Goal: Information Seeking & Learning: Learn about a topic

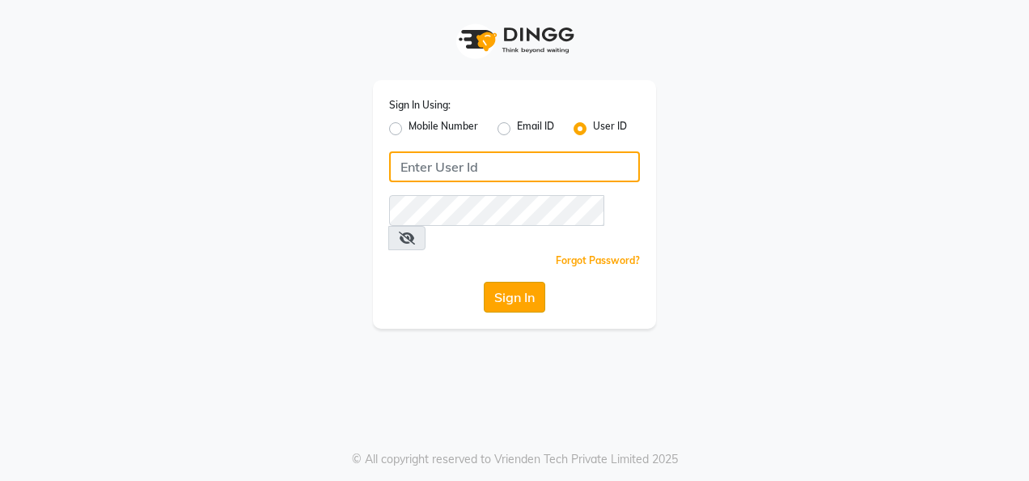
type input "colormecrazy"
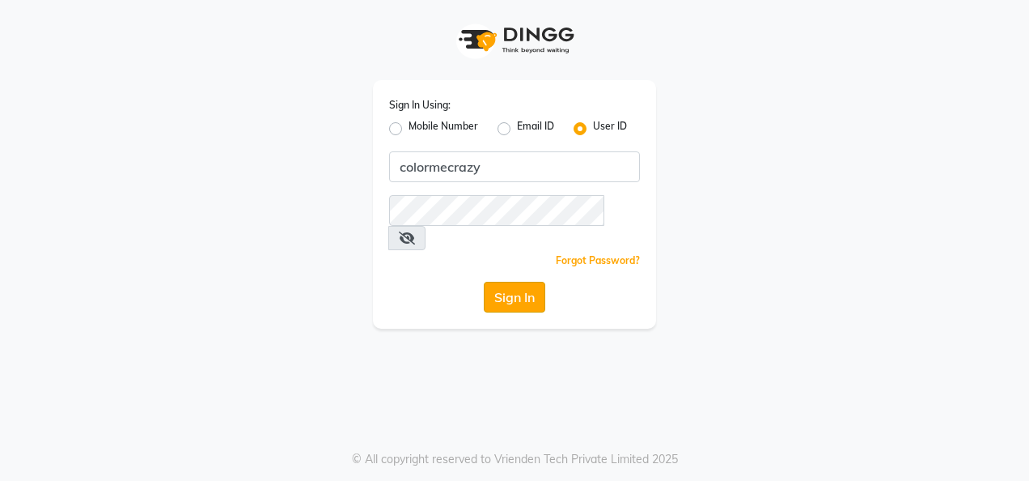
click at [526, 282] on button "Sign In" at bounding box center [515, 297] width 62 height 31
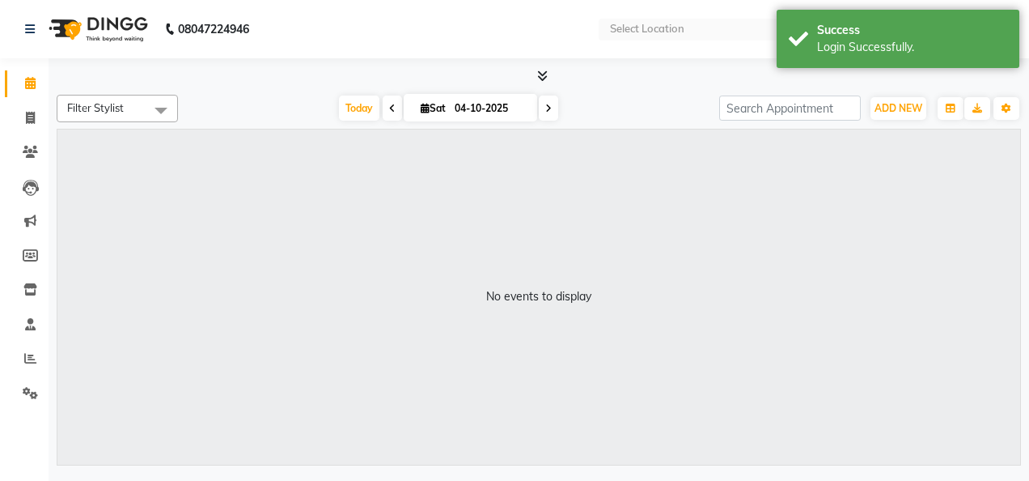
select select "en"
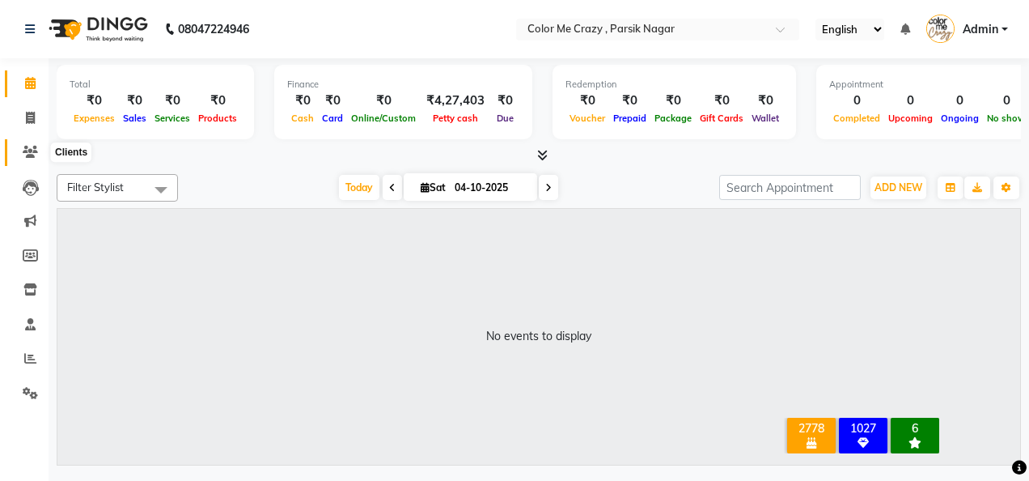
click at [28, 152] on icon at bounding box center [30, 152] width 15 height 12
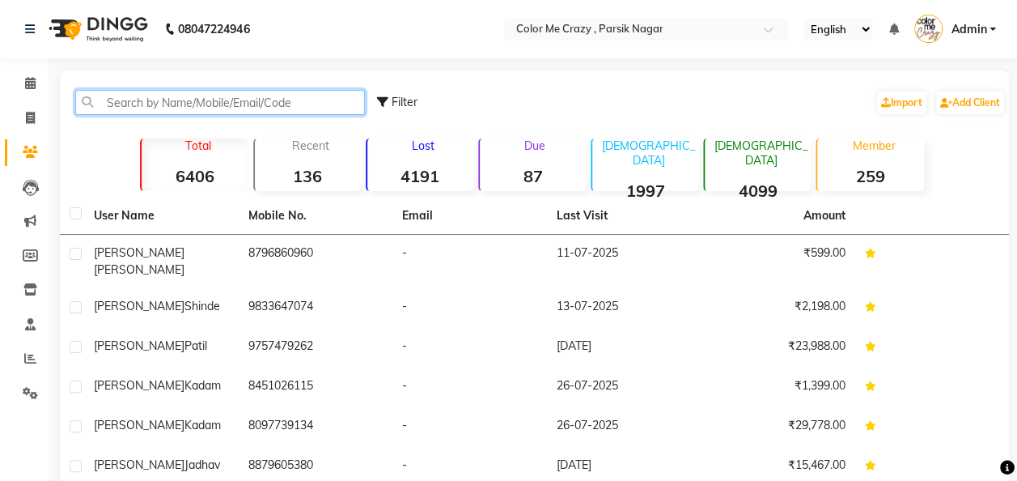
click at [180, 102] on input "text" at bounding box center [220, 102] width 290 height 25
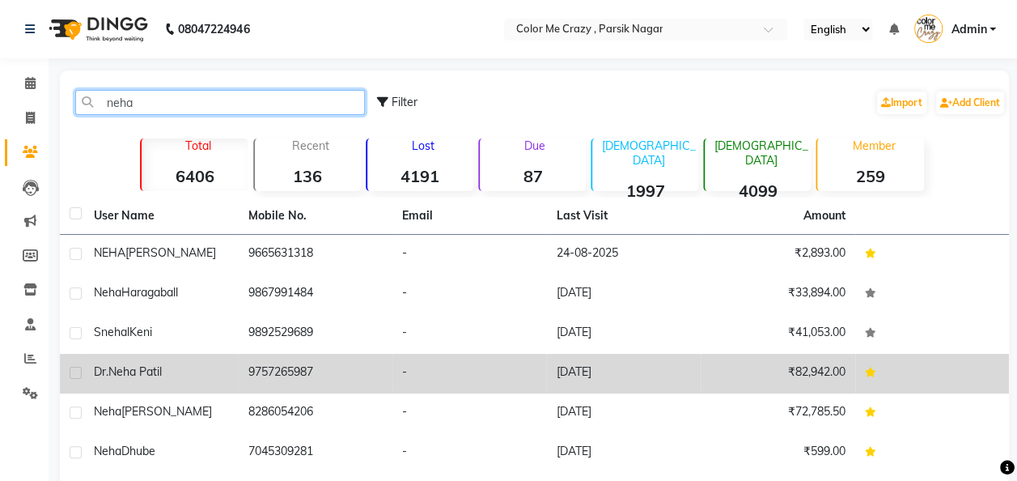
type input "neha"
click at [175, 371] on div "[PERSON_NAME]" at bounding box center [161, 371] width 135 height 17
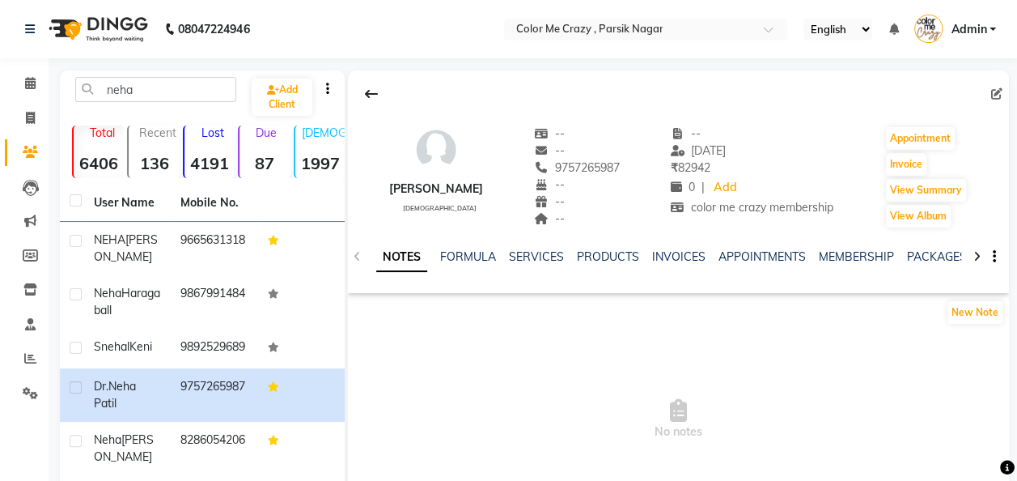
click at [842, 248] on div "MEMBERSHIP" at bounding box center [856, 256] width 75 height 17
click at [847, 258] on link "MEMBERSHIP" at bounding box center [856, 256] width 75 height 15
